Goal: Task Accomplishment & Management: Manage account settings

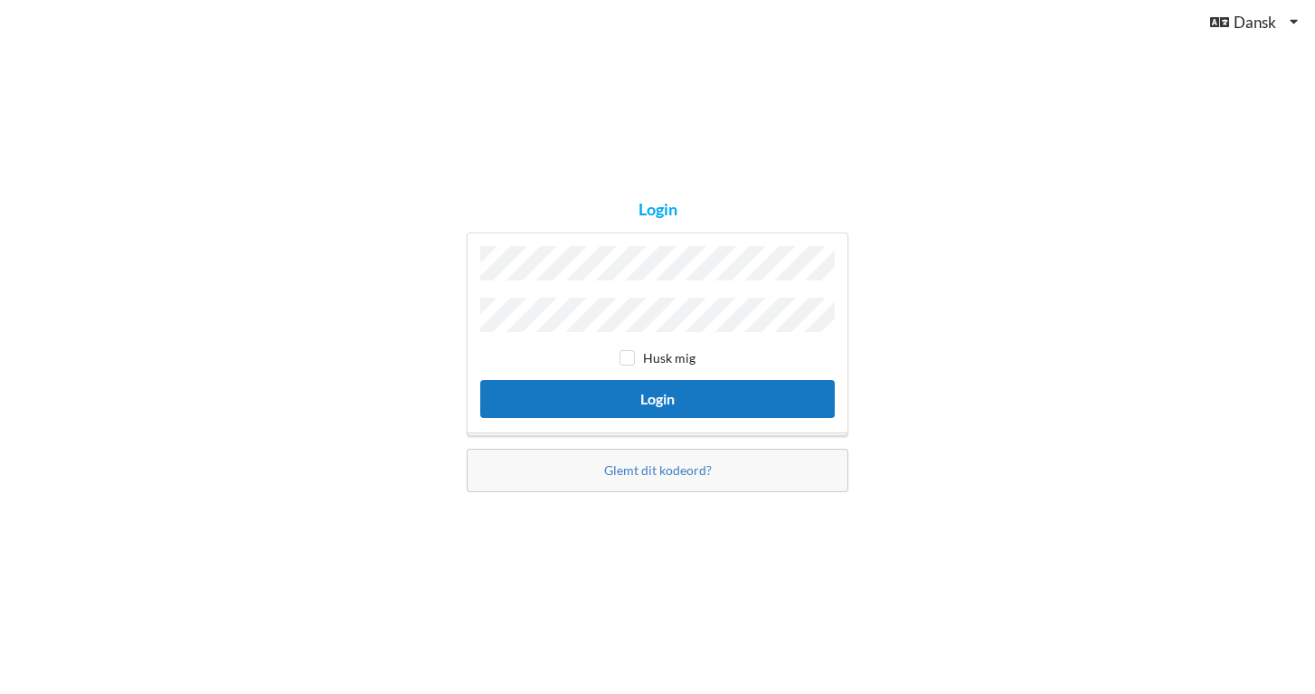
click at [649, 390] on button "Login" at bounding box center [657, 398] width 355 height 37
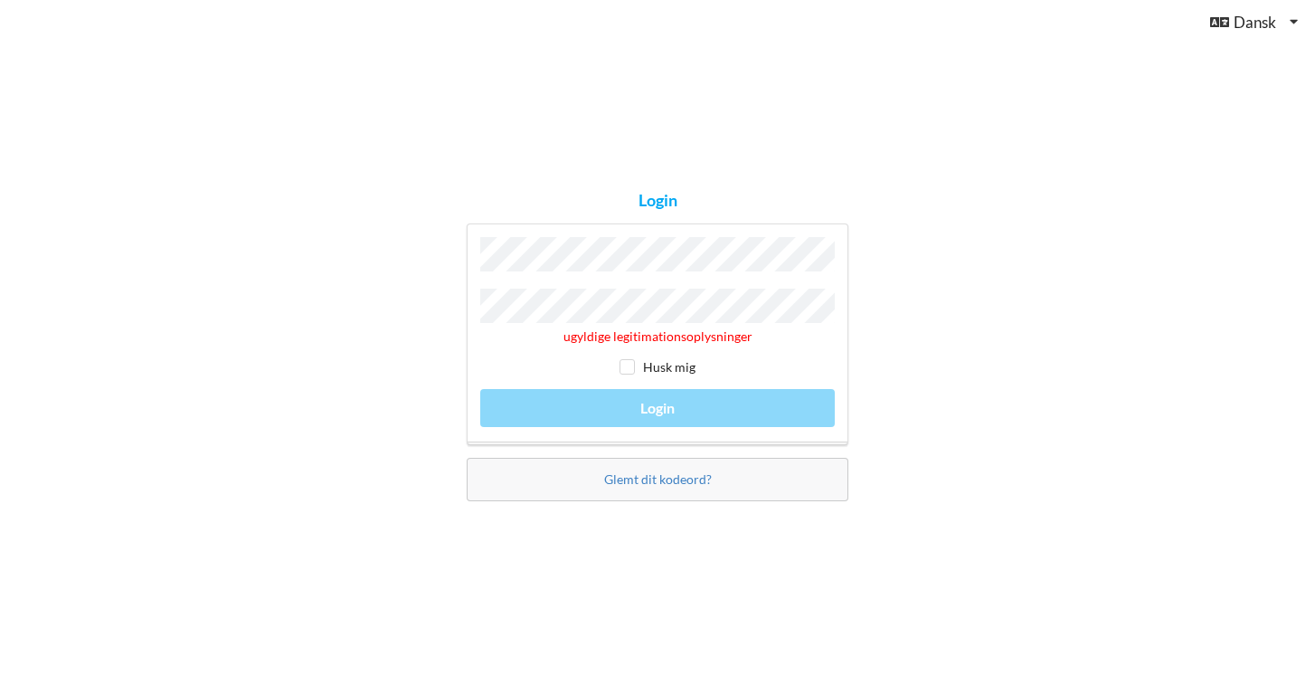
click at [458, 307] on div "Login ugyldige legitimationsoplysninger Husk mig Login Glemt dit kodeord?" at bounding box center [657, 347] width 407 height 334
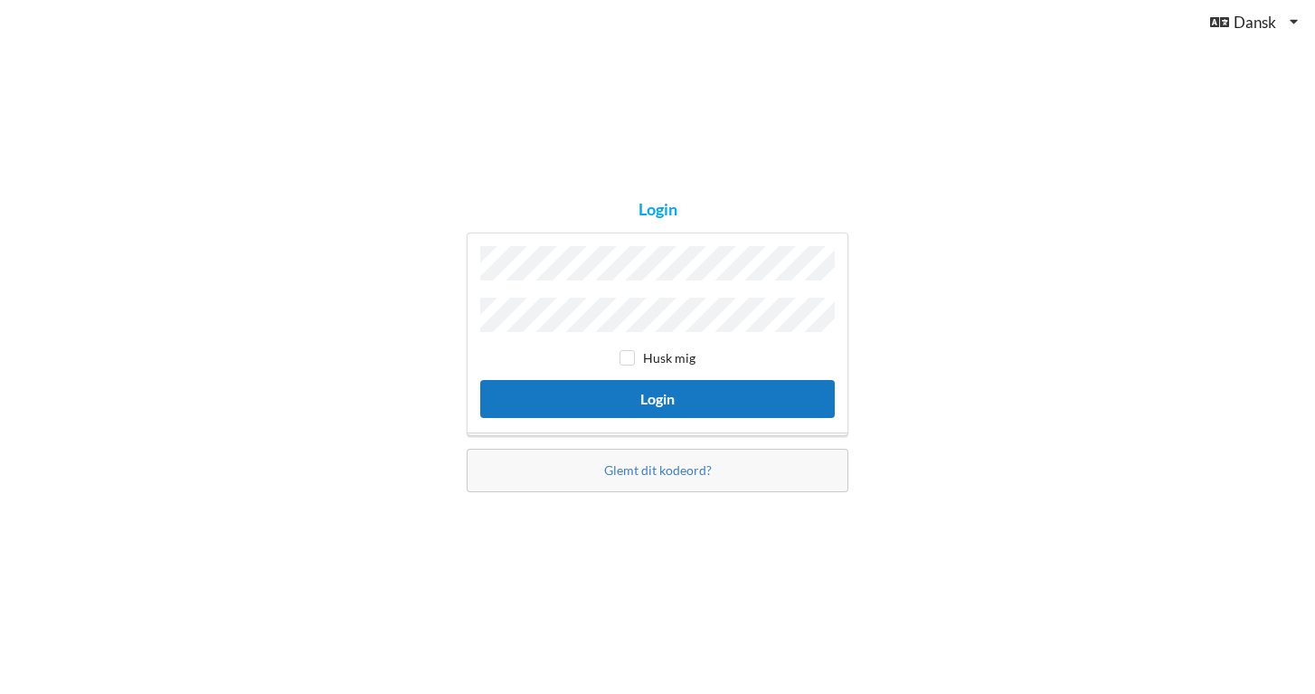
click at [646, 397] on button "Login" at bounding box center [657, 398] width 355 height 37
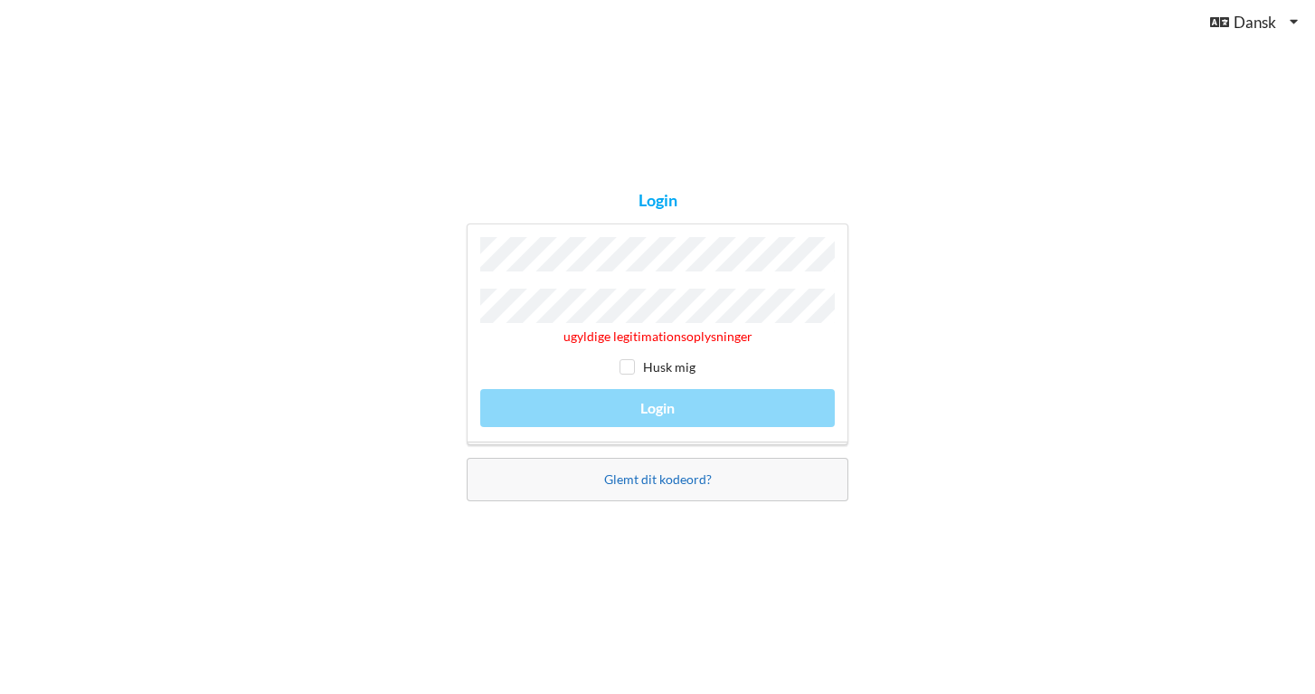
click at [648, 476] on link "Glemt dit kodeord?" at bounding box center [658, 478] width 108 height 15
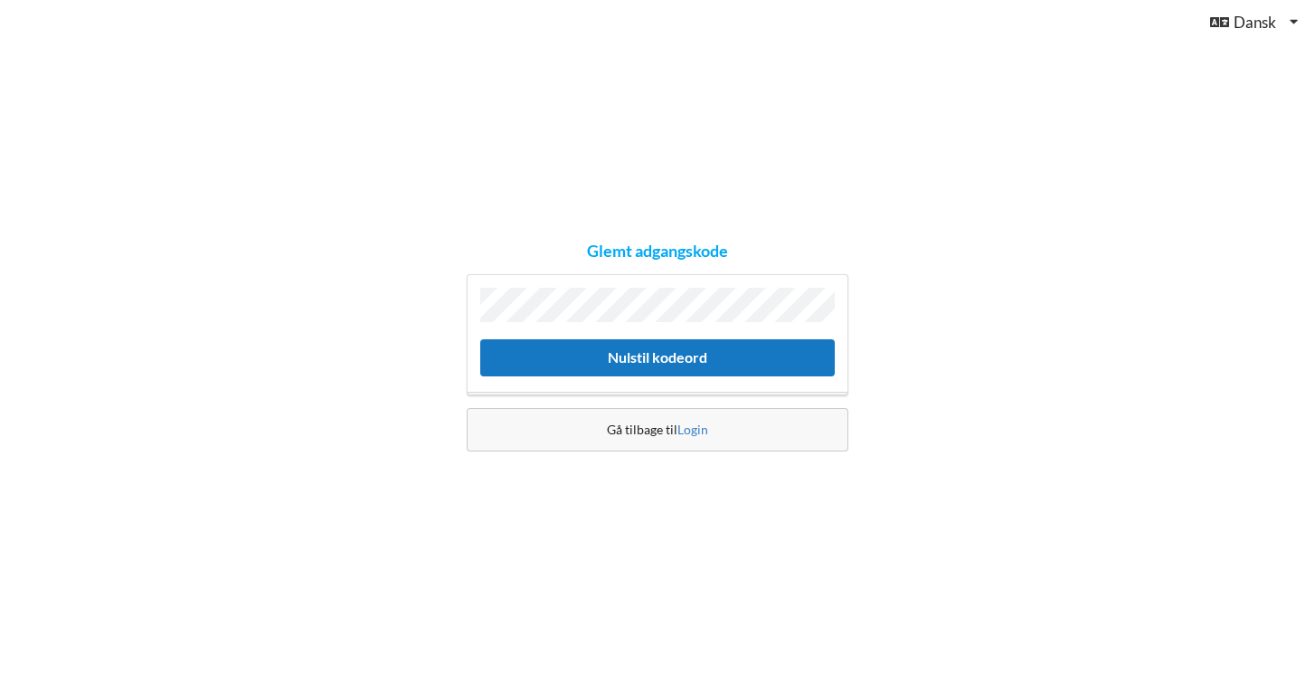
click at [633, 355] on button "Nulstil kodeord" at bounding box center [657, 357] width 355 height 37
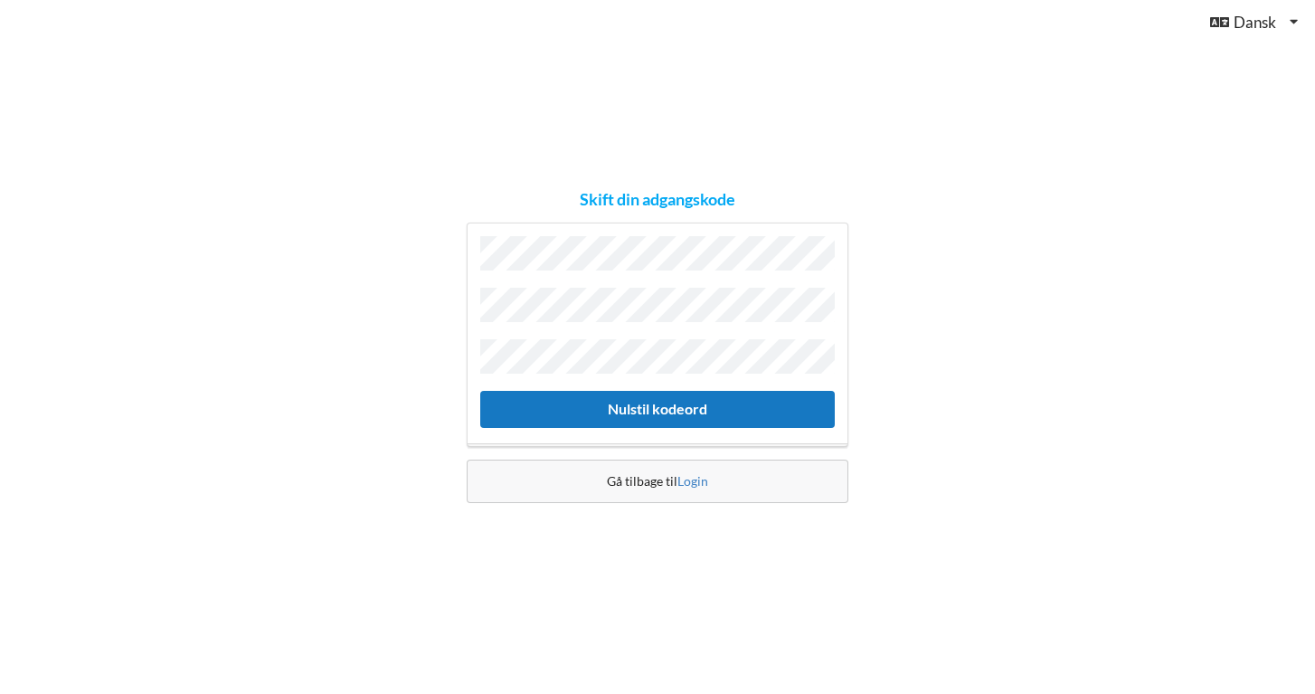
click at [639, 398] on button "Nulstil kodeord" at bounding box center [657, 409] width 355 height 37
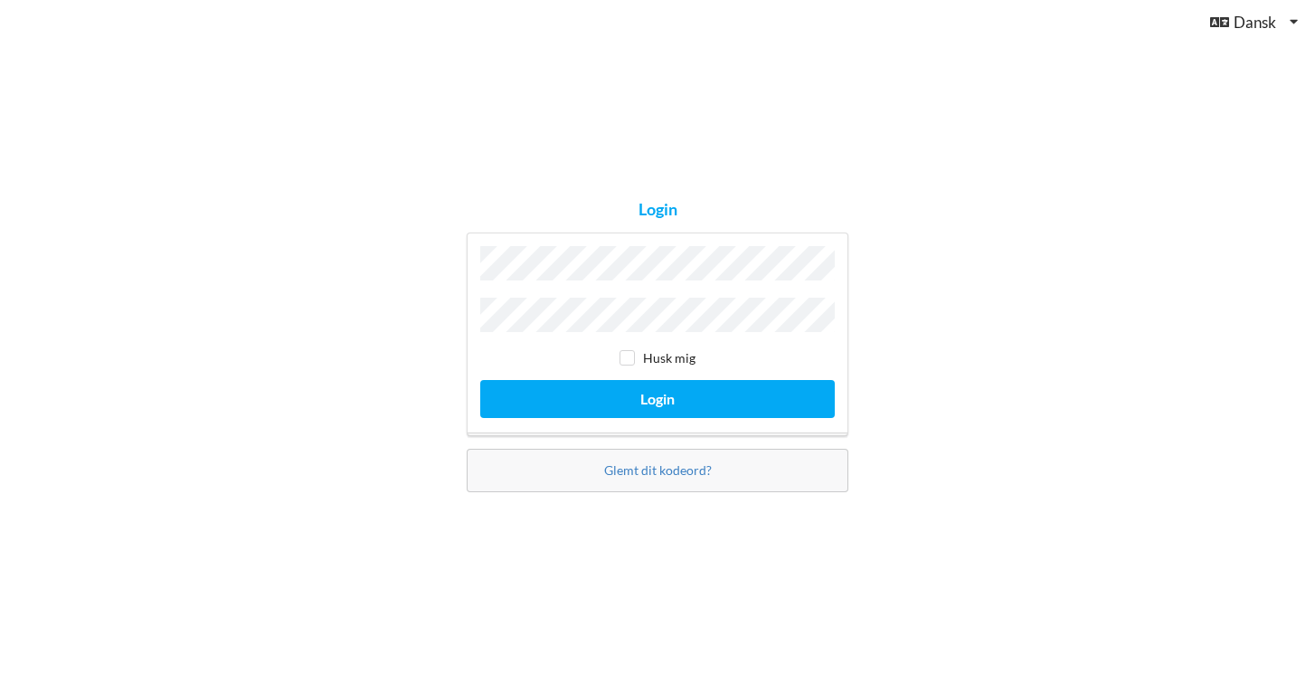
click at [634, 353] on input "checkbox" at bounding box center [626, 357] width 15 height 15
checkbox input "true"
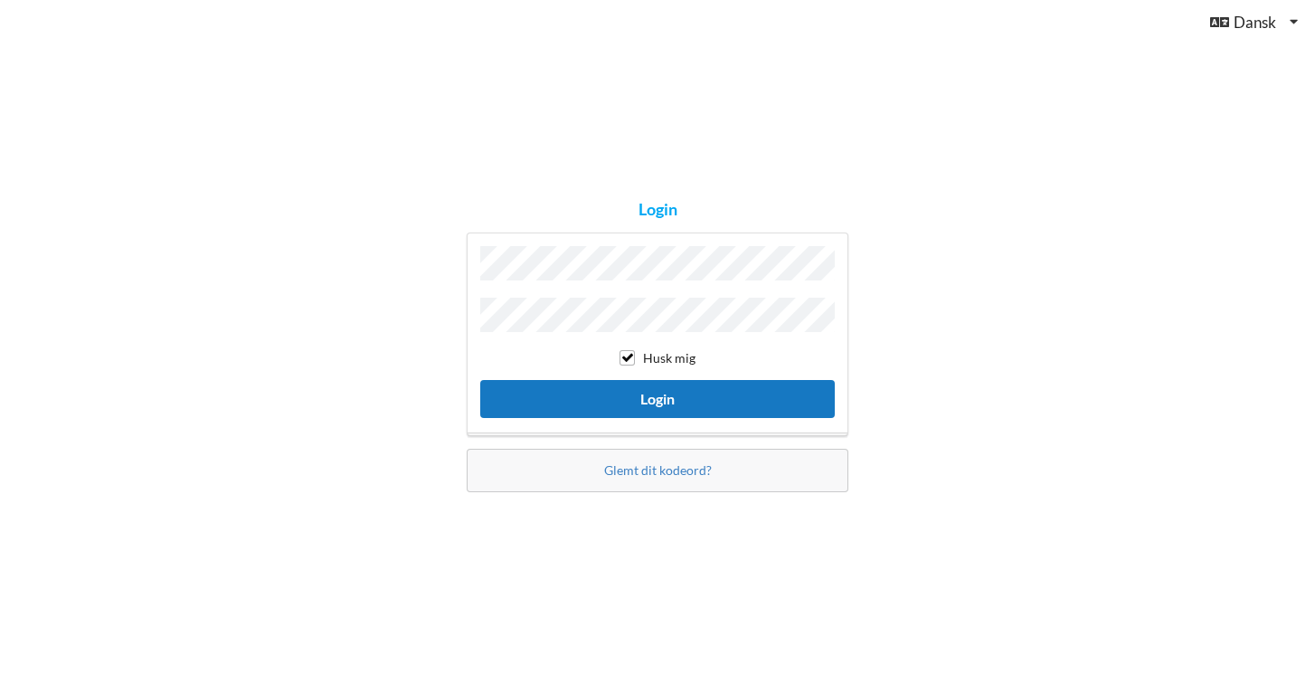
click at [645, 390] on button "Login" at bounding box center [657, 398] width 355 height 37
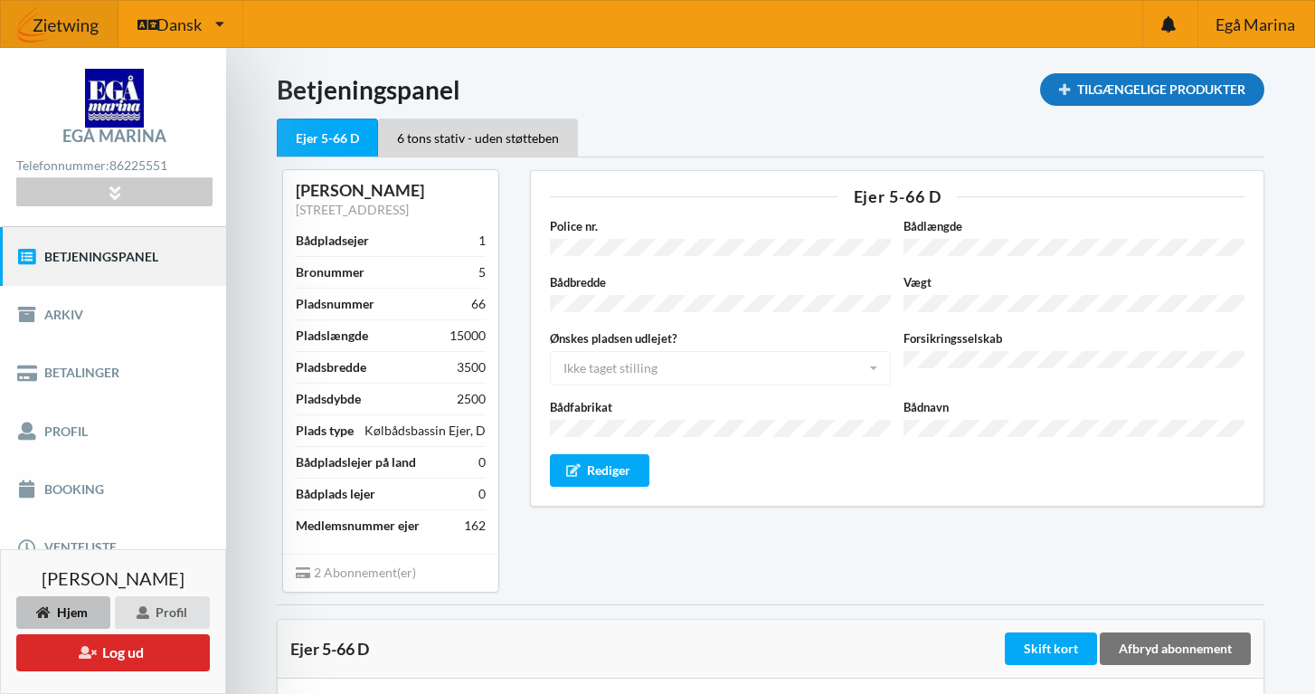
click at [1094, 83] on div "Tilgængelige Produkter" at bounding box center [1152, 89] width 224 height 33
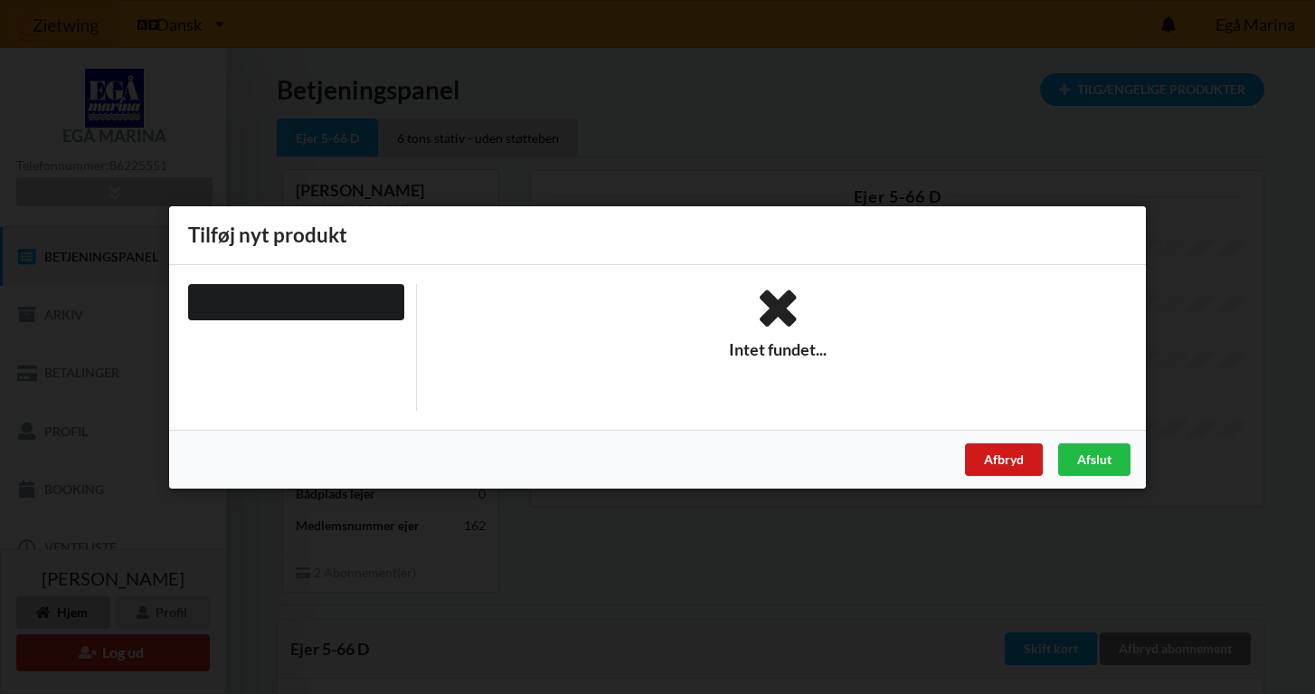
click at [998, 457] on div "Afbryd" at bounding box center [1004, 458] width 78 height 33
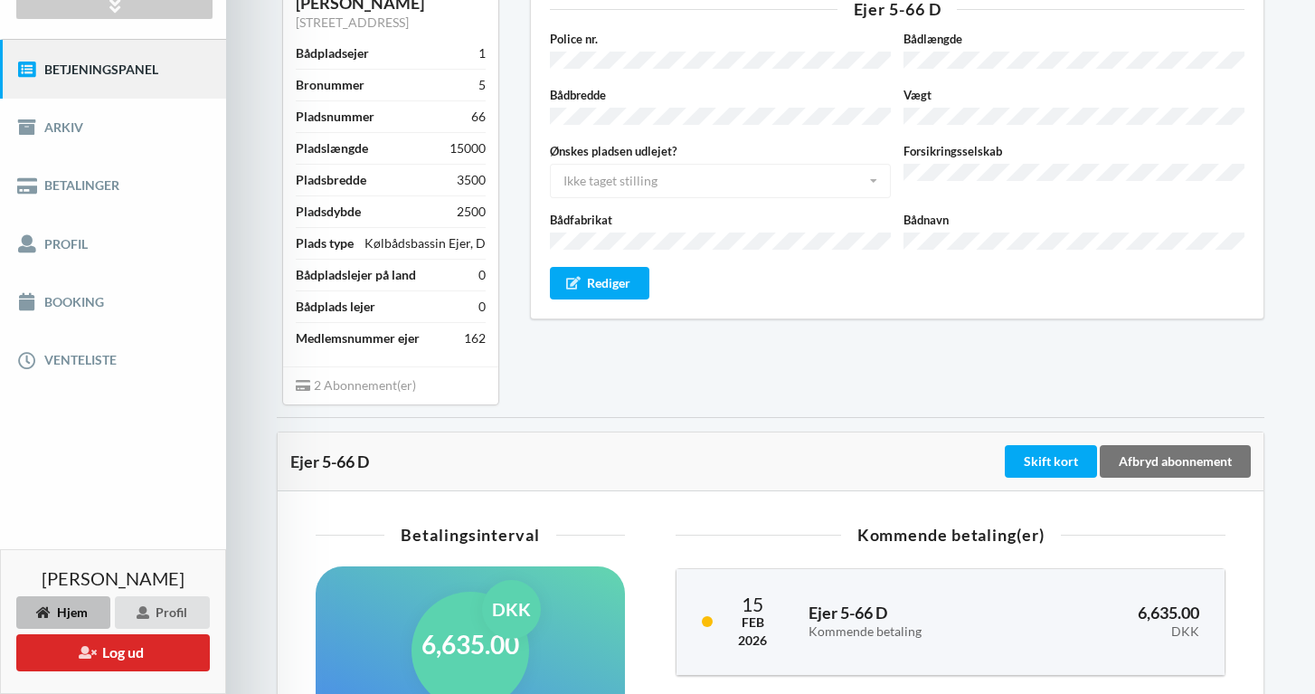
scroll to position [222, 0]
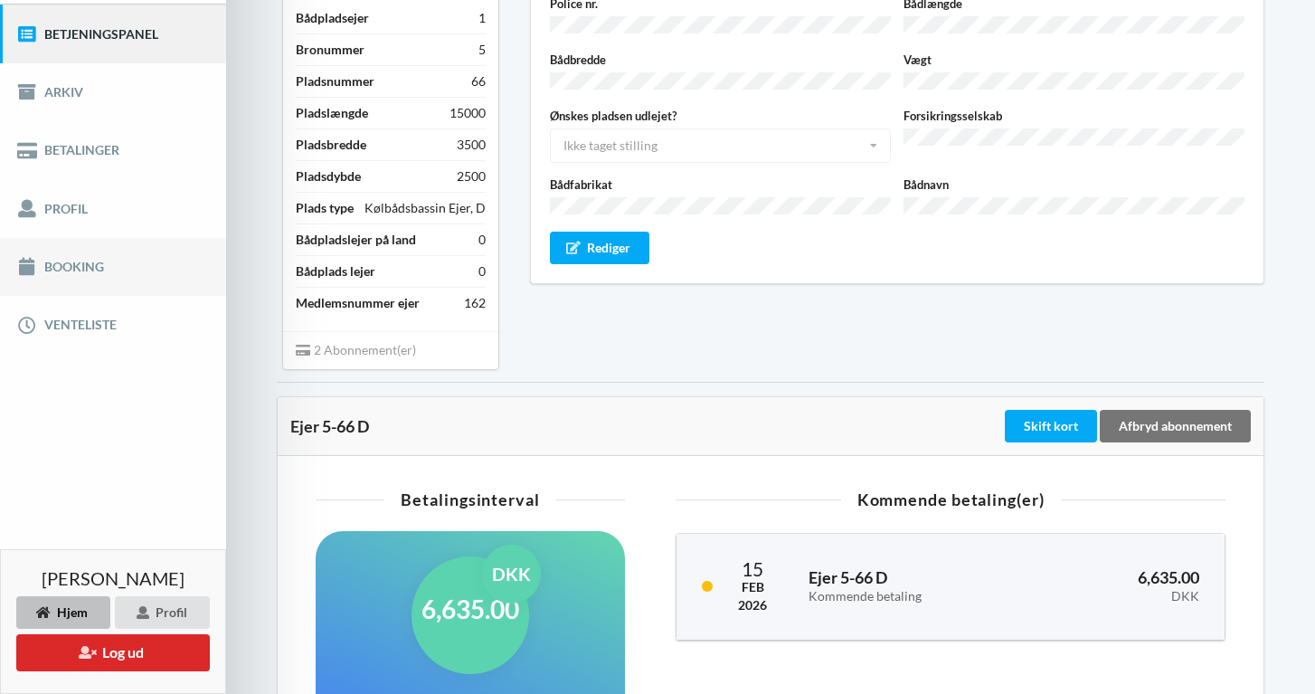
click at [59, 276] on link "Booking" at bounding box center [113, 267] width 226 height 58
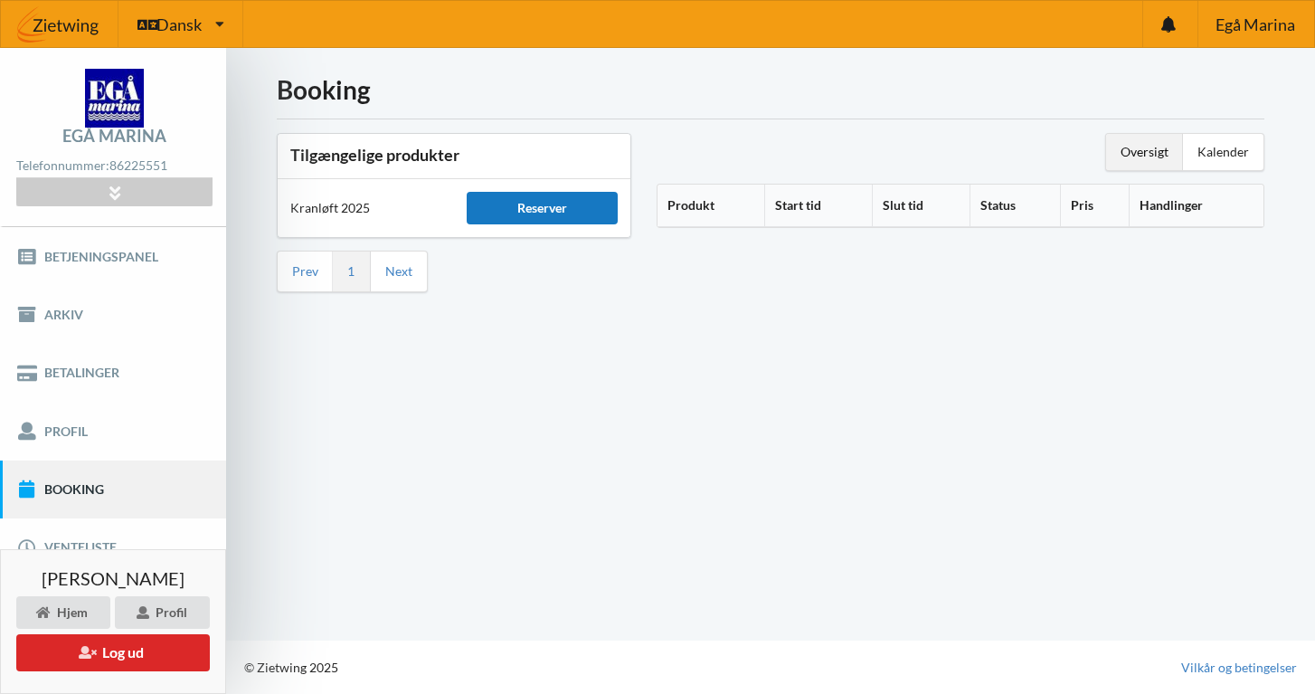
click at [501, 201] on div "Reserver" at bounding box center [542, 208] width 151 height 33
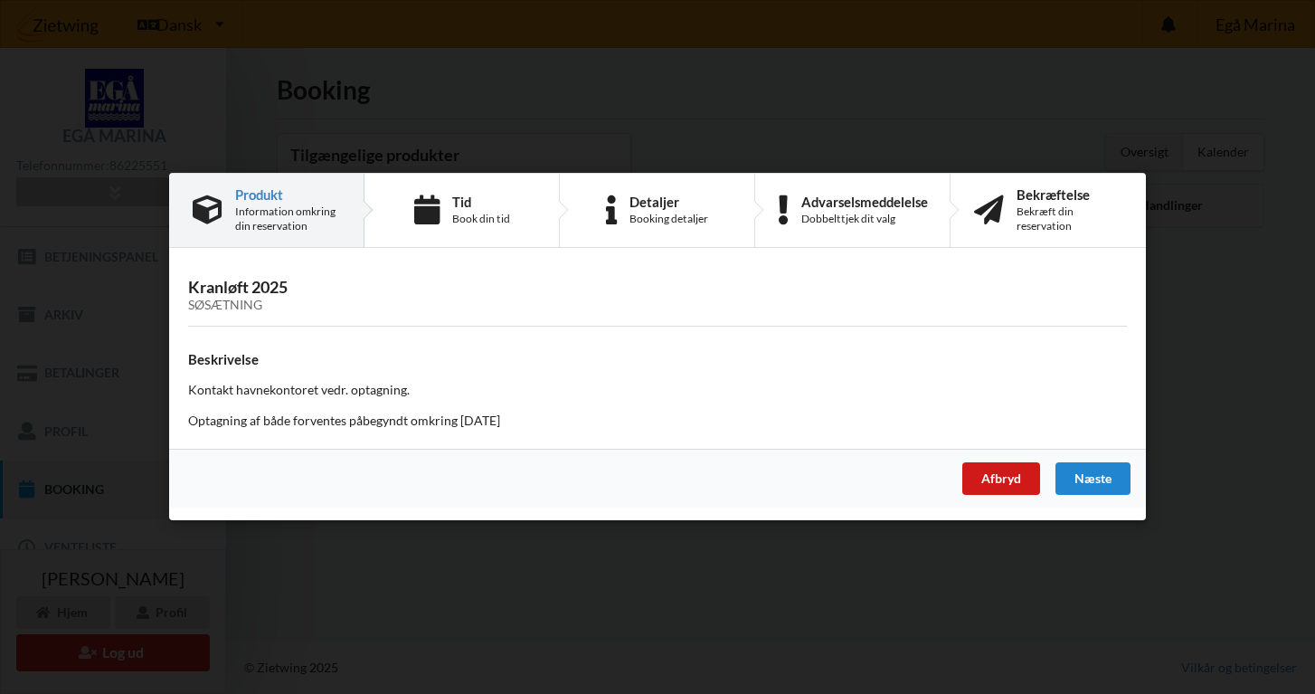
click at [999, 464] on div "Afbryd" at bounding box center [1001, 479] width 78 height 33
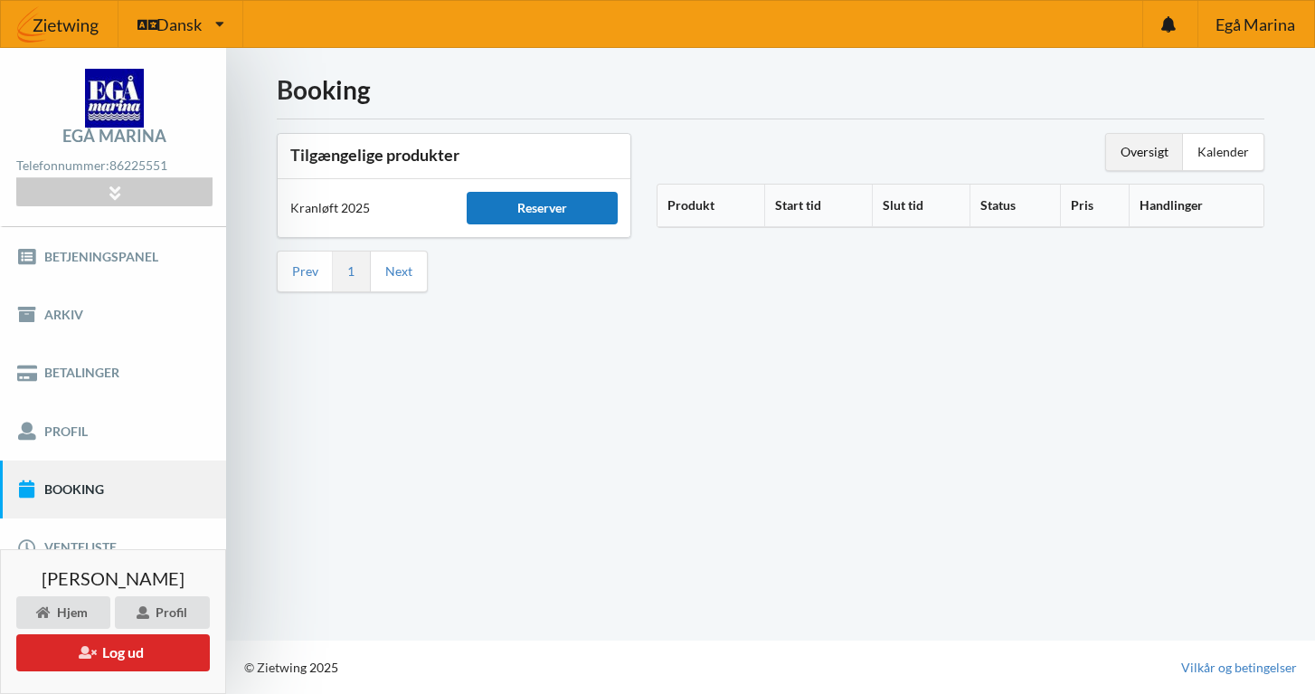
click at [543, 220] on div "Reserver" at bounding box center [542, 208] width 151 height 33
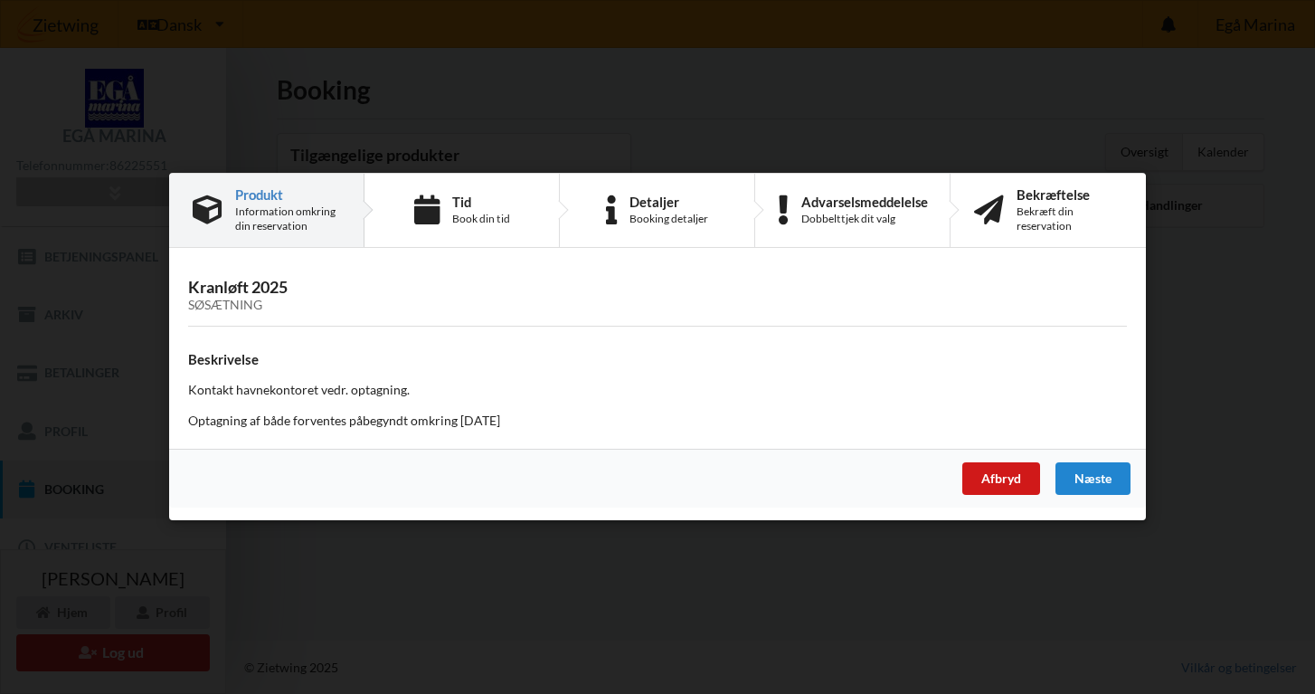
click at [998, 485] on div "Afbryd" at bounding box center [1001, 479] width 78 height 33
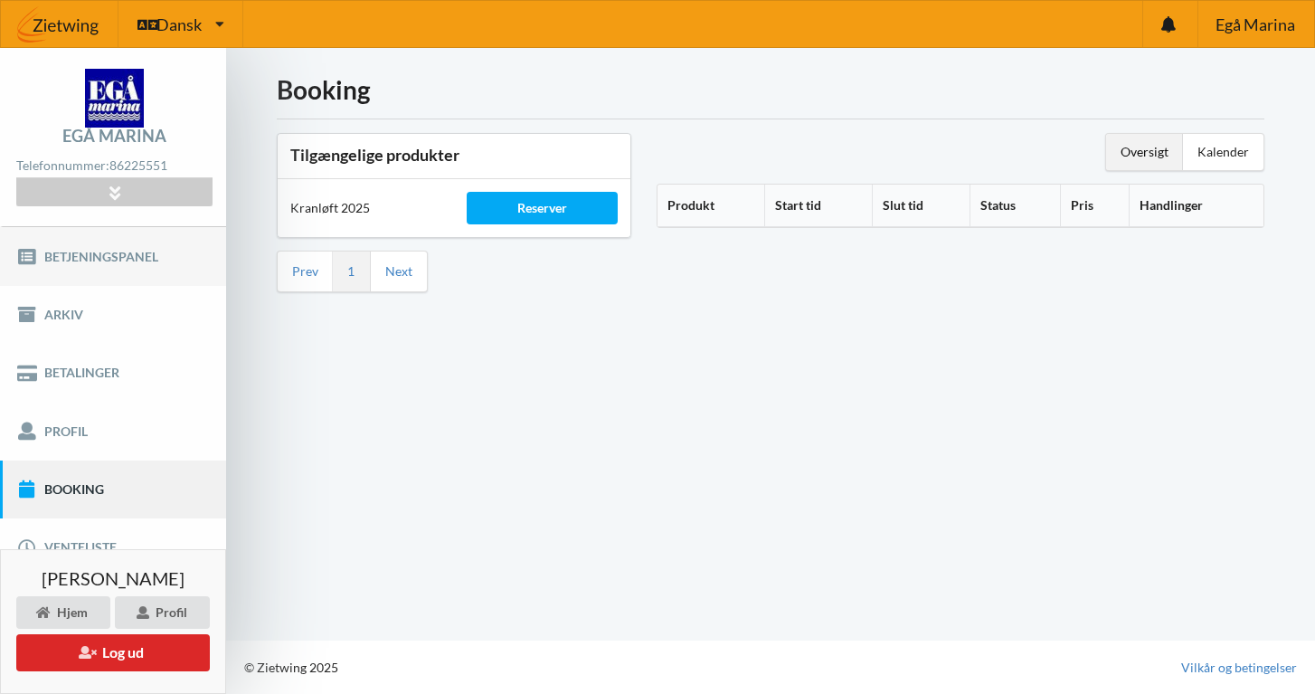
click at [83, 263] on link "Betjeningspanel" at bounding box center [113, 256] width 226 height 58
